Goal: Check status

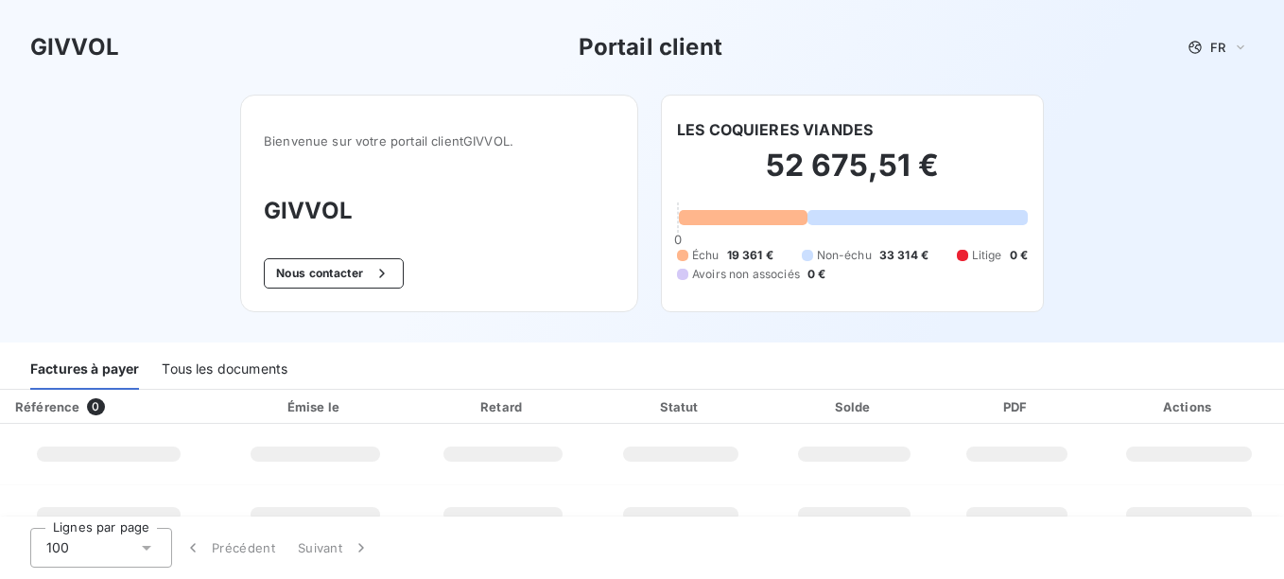
drag, startPoint x: 519, startPoint y: 255, endPoint x: 580, endPoint y: 236, distance: 63.4
click at [519, 253] on div "Bienvenue sur votre portail client GIVVOL . GIVVOL Nous contacter" at bounding box center [439, 203] width 398 height 217
click at [789, 196] on h2 "52 675,51 €" at bounding box center [852, 175] width 351 height 57
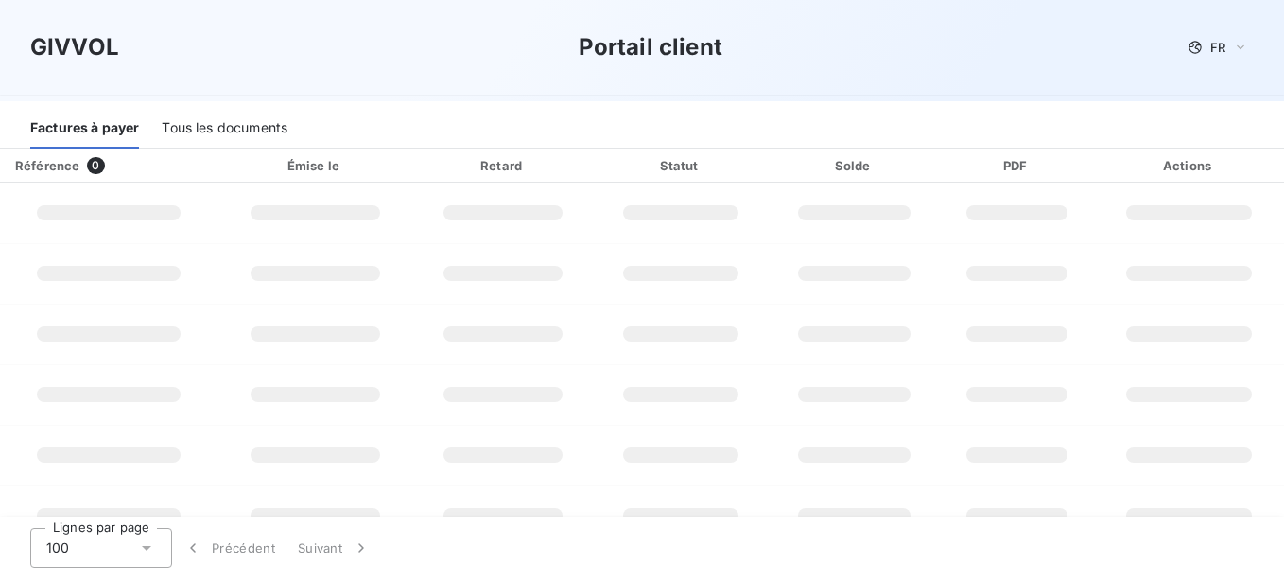
scroll to position [189, 0]
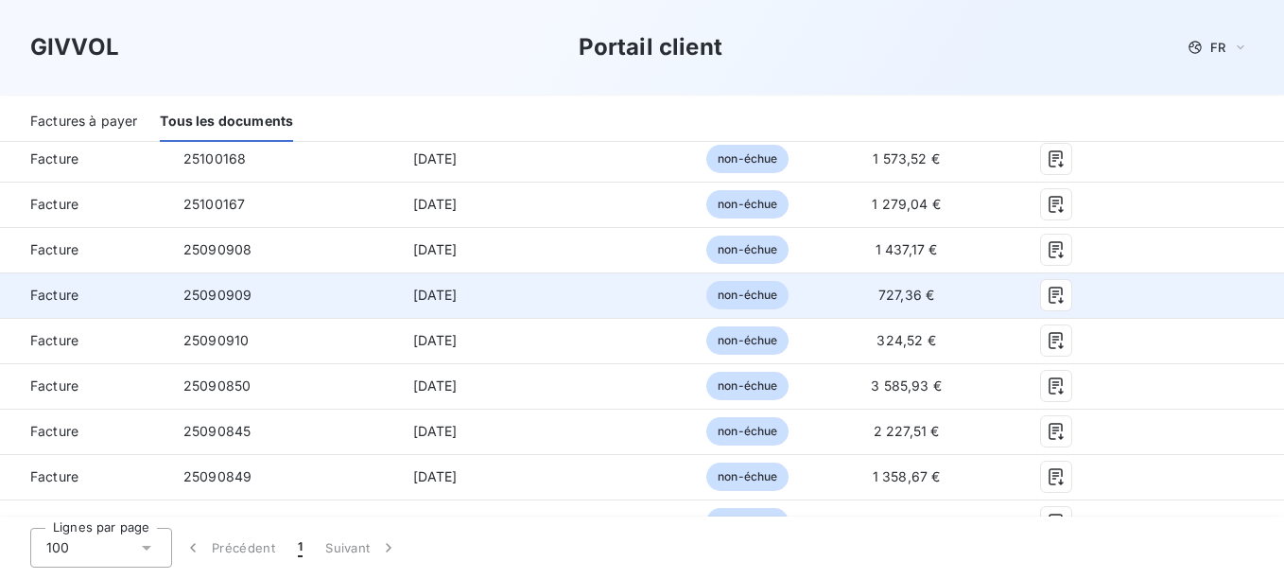
scroll to position [567, 0]
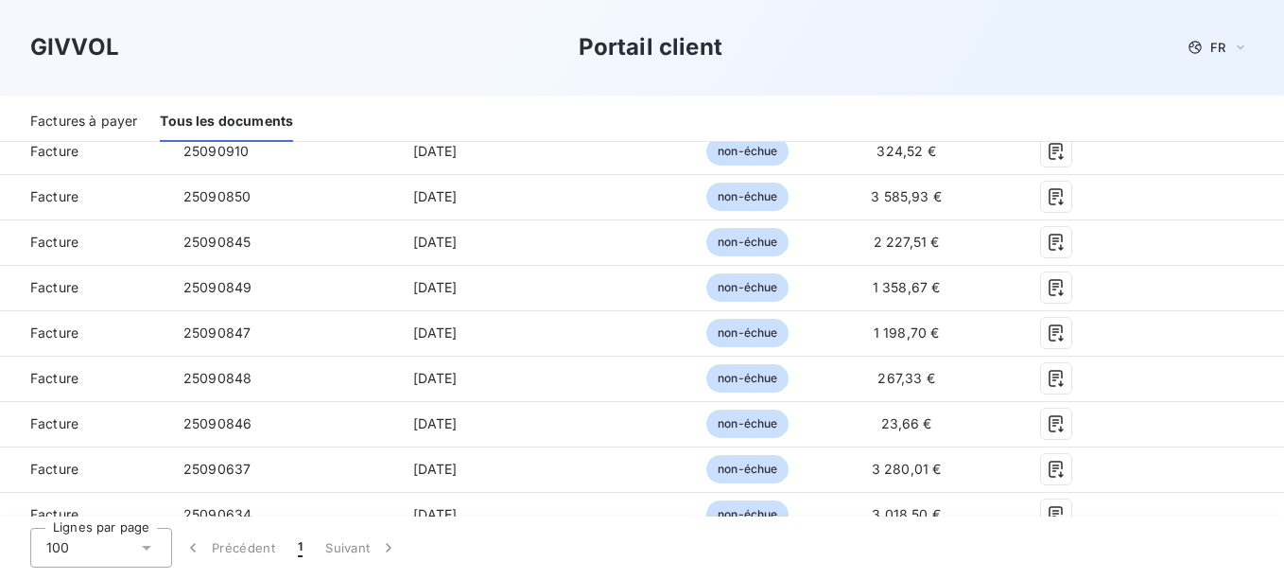
click at [108, 119] on div "Factures à payer" at bounding box center [83, 122] width 107 height 40
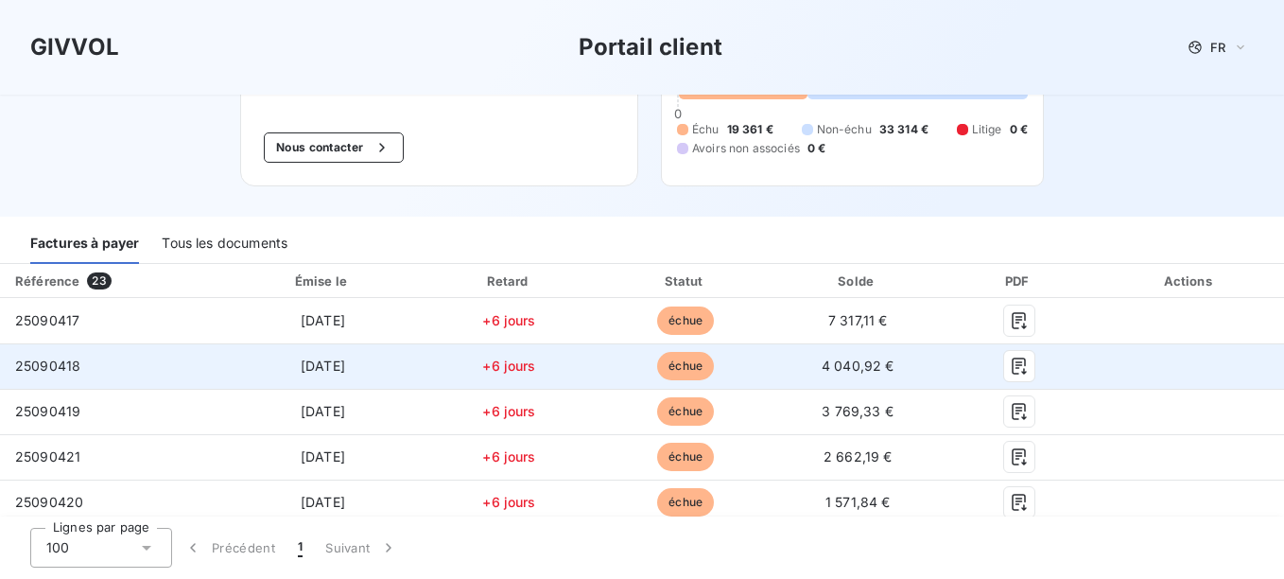
scroll to position [95, 0]
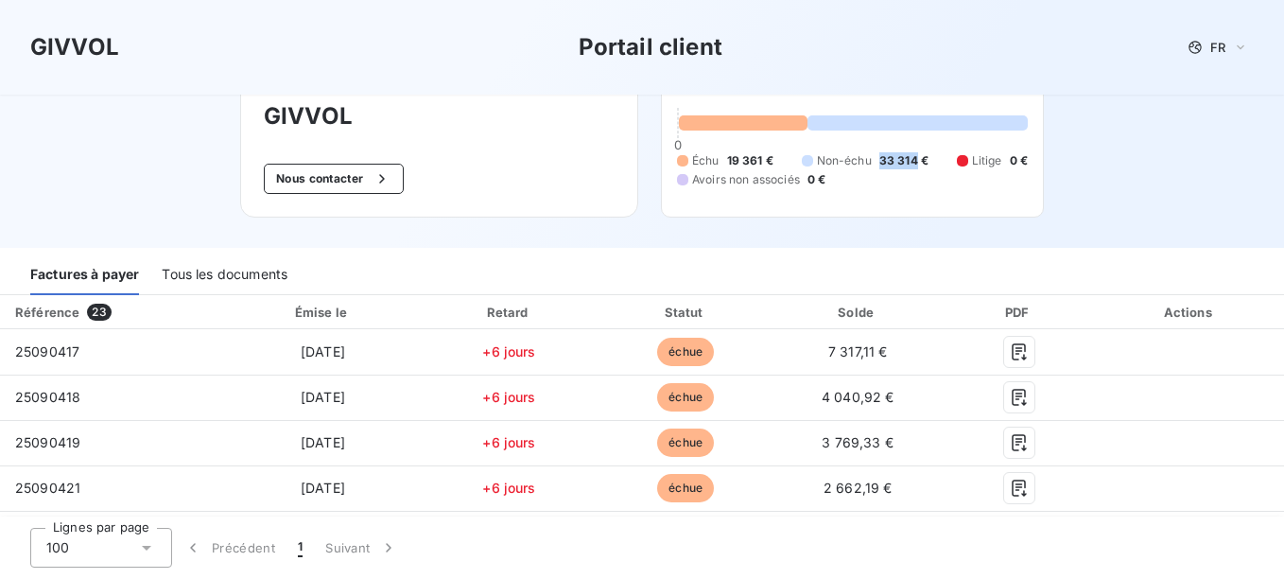
drag, startPoint x: 912, startPoint y: 160, endPoint x: 873, endPoint y: 159, distance: 39.7
click at [879, 159] on span "33 314 €" at bounding box center [903, 160] width 49 height 17
drag, startPoint x: 873, startPoint y: 159, endPoint x: 893, endPoint y: 183, distance: 31.6
click at [893, 183] on div "Échu 19 361 € Non-échu 33 314 € Litige 0 € Avoirs non associés 0 €" at bounding box center [852, 170] width 351 height 36
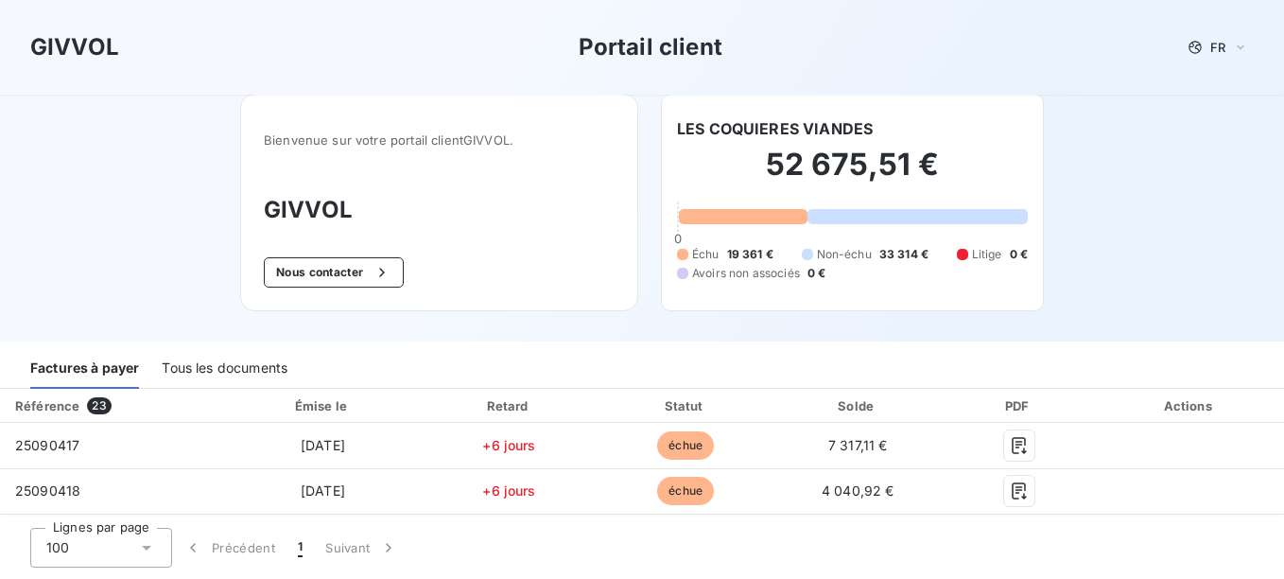
scroll to position [0, 0]
